Goal: Information Seeking & Learning: Learn about a topic

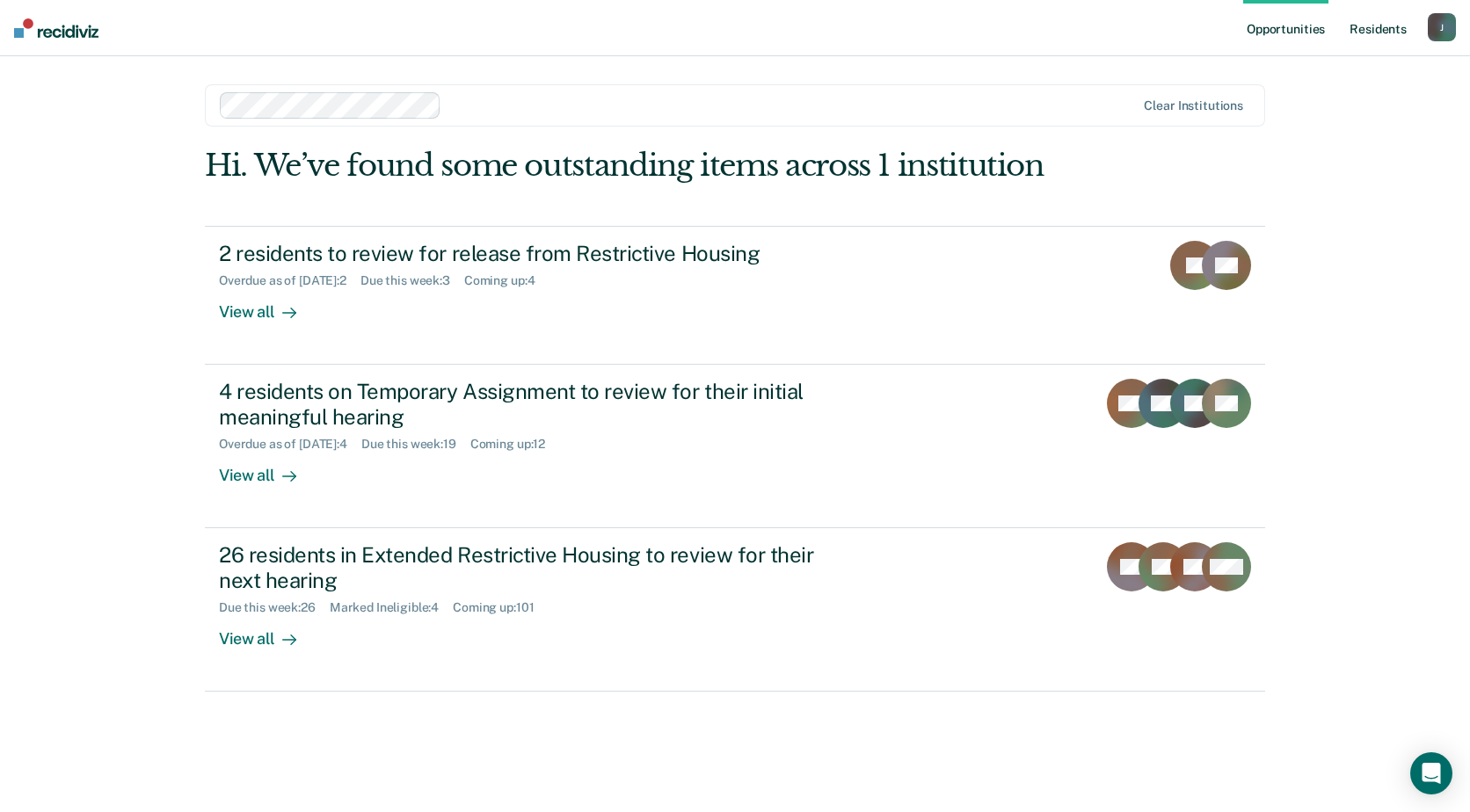
click at [1385, 30] on link "Resident s" at bounding box center [1378, 28] width 64 height 57
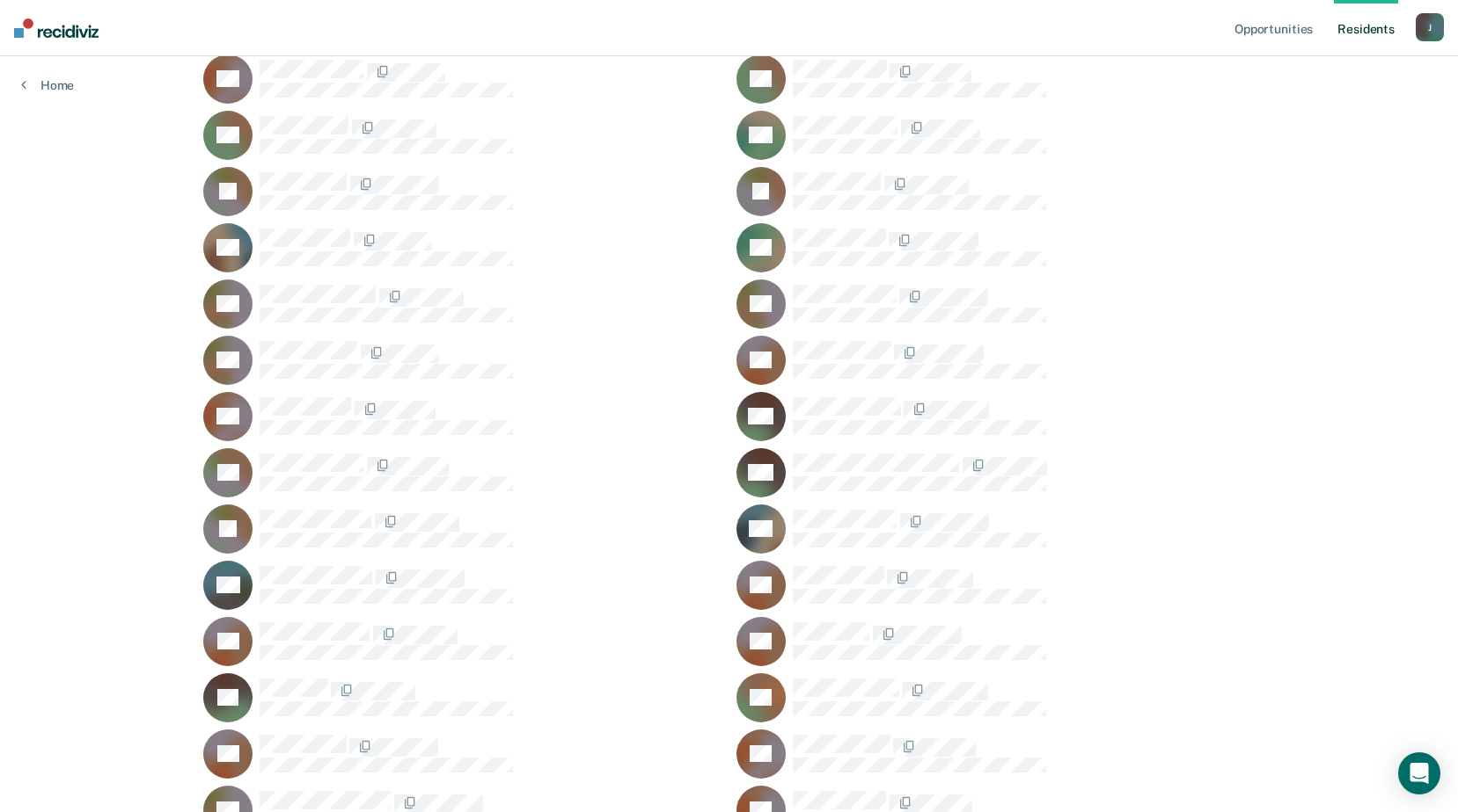
scroll to position [56484, 0]
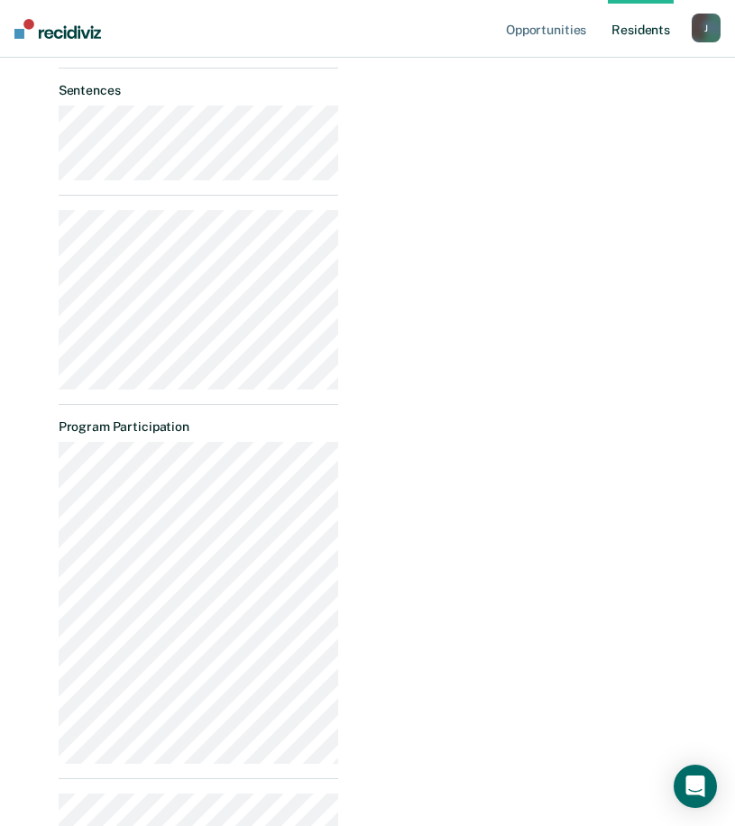
scroll to position [795, 0]
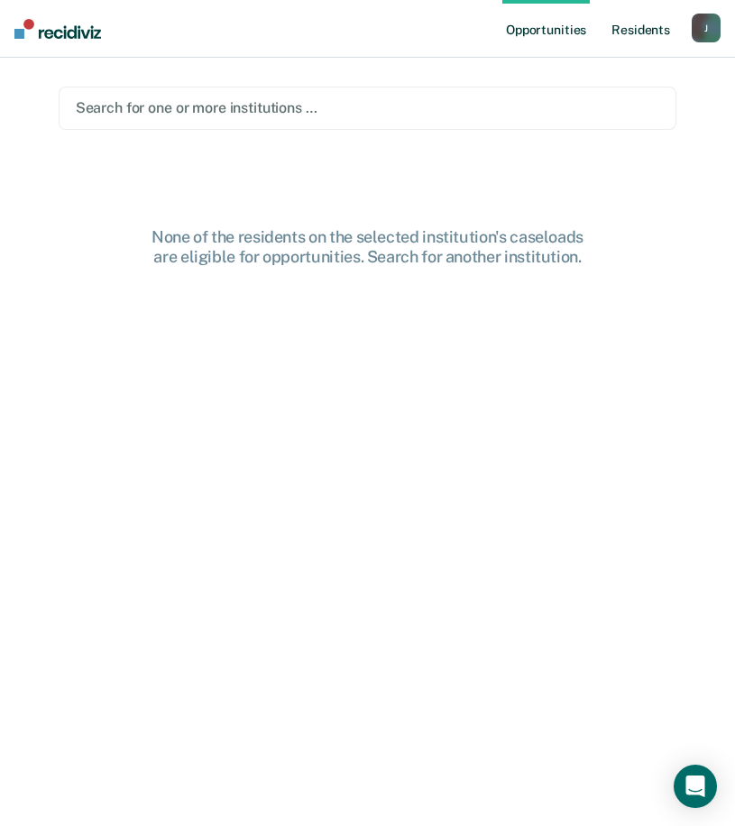
click at [649, 22] on link "Resident s" at bounding box center [641, 29] width 66 height 58
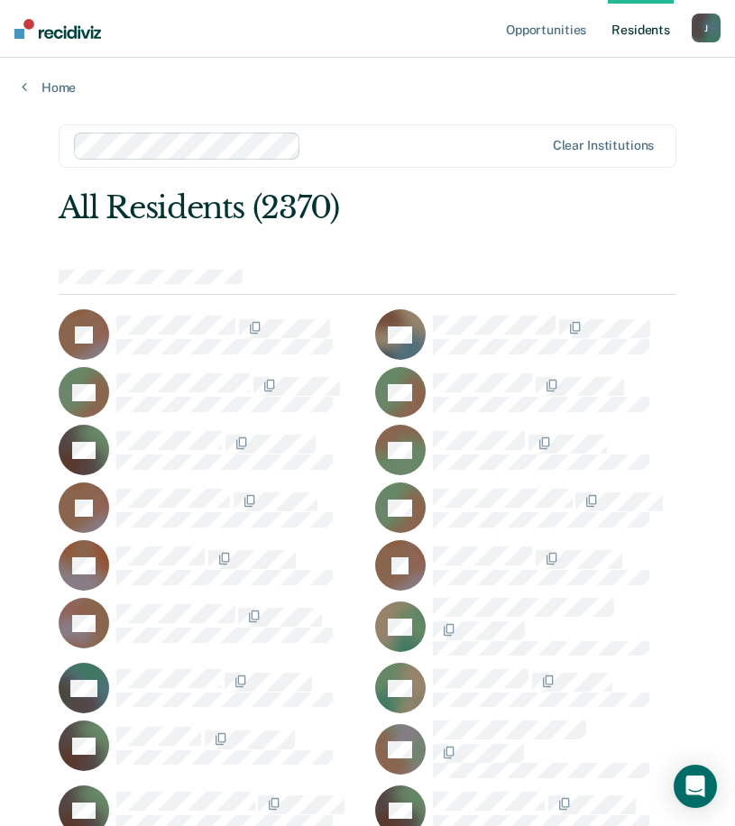
scroll to position [1073, 0]
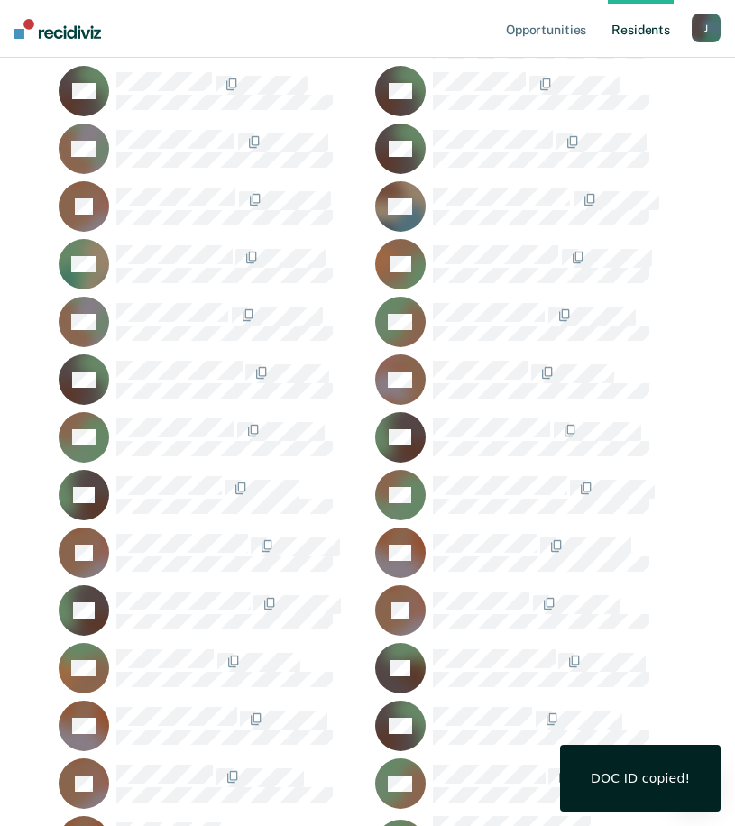
click at [235, 422] on span at bounding box center [237, 431] width 4 height 19
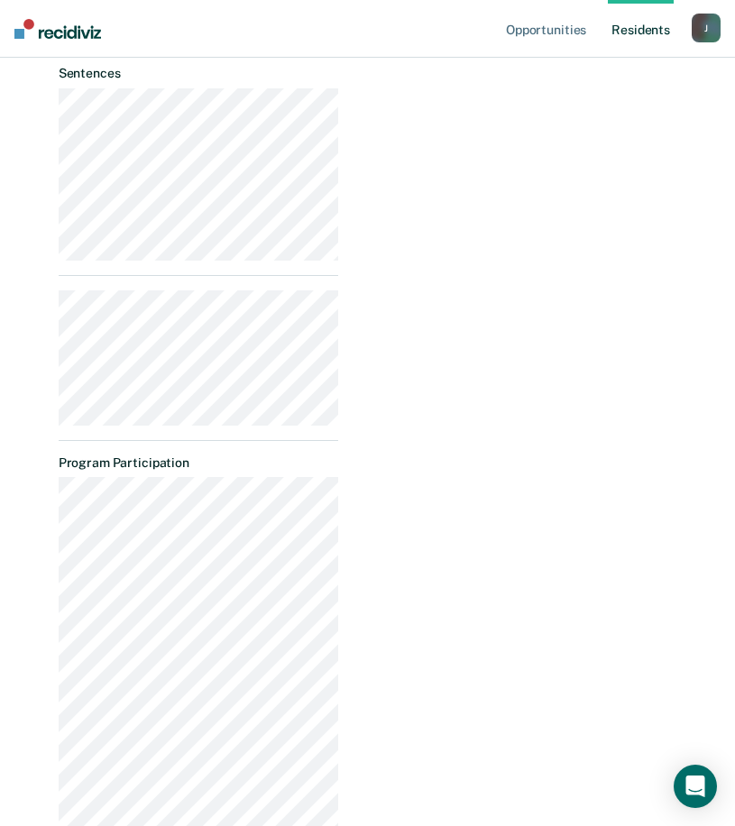
scroll to position [812, 0]
